Goal: Communication & Community: Answer question/provide support

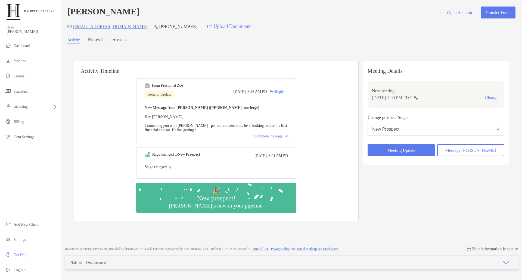
click at [285, 139] on div "Complete message" at bounding box center [271, 136] width 34 height 4
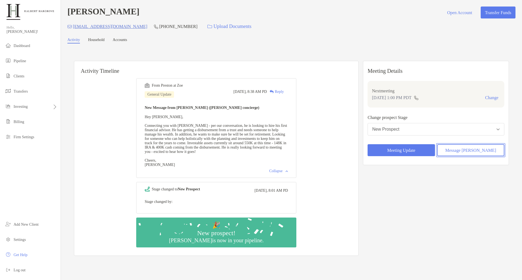
click at [476, 154] on button "Message [PERSON_NAME]" at bounding box center [470, 150] width 67 height 12
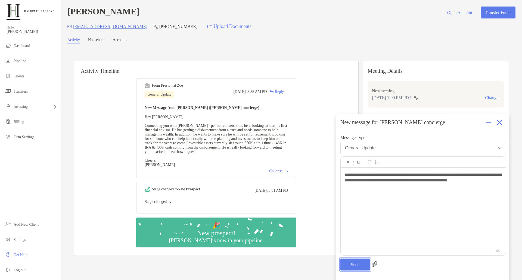
click at [360, 263] on button "Send" at bounding box center [355, 265] width 30 height 12
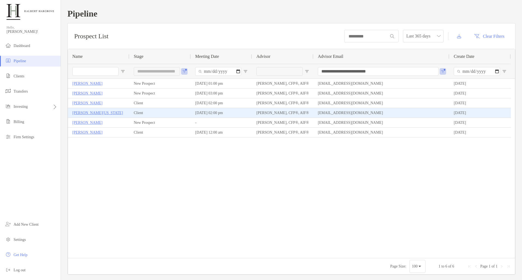
click at [94, 112] on p "[PERSON_NAME][US_STATE]" at bounding box center [97, 112] width 51 height 7
